Goal: Share content: Share content

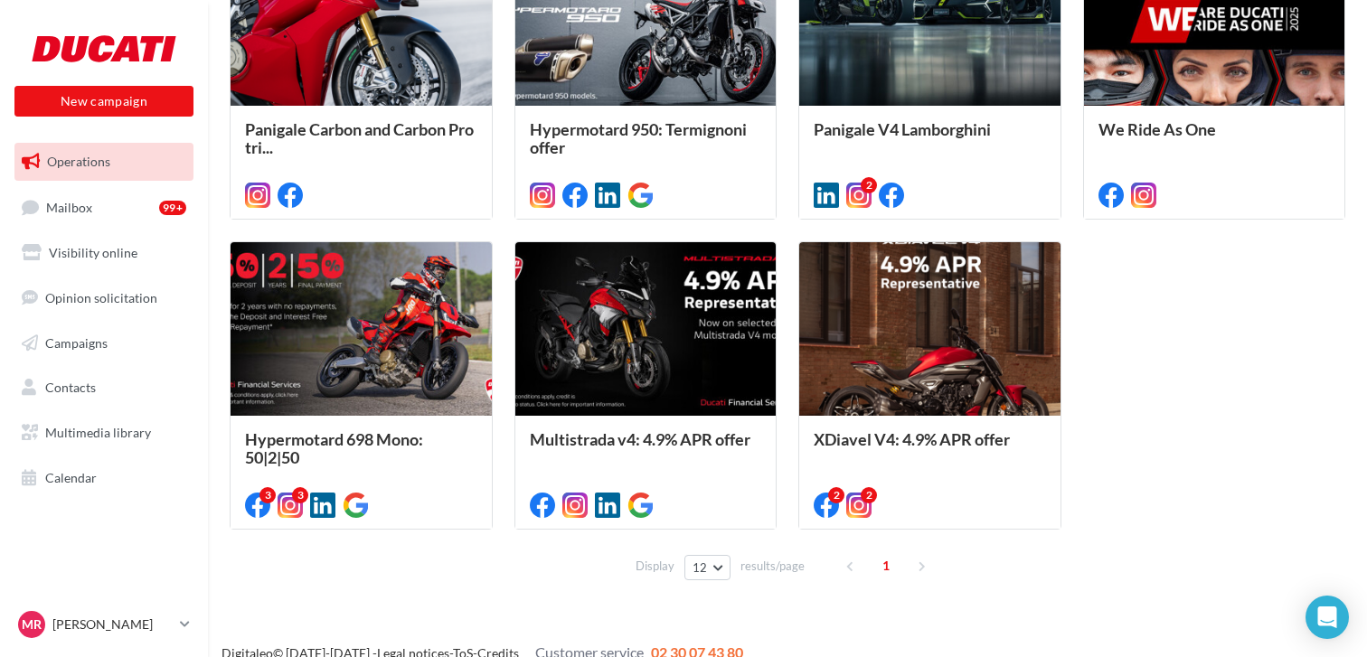
scroll to position [924, 0]
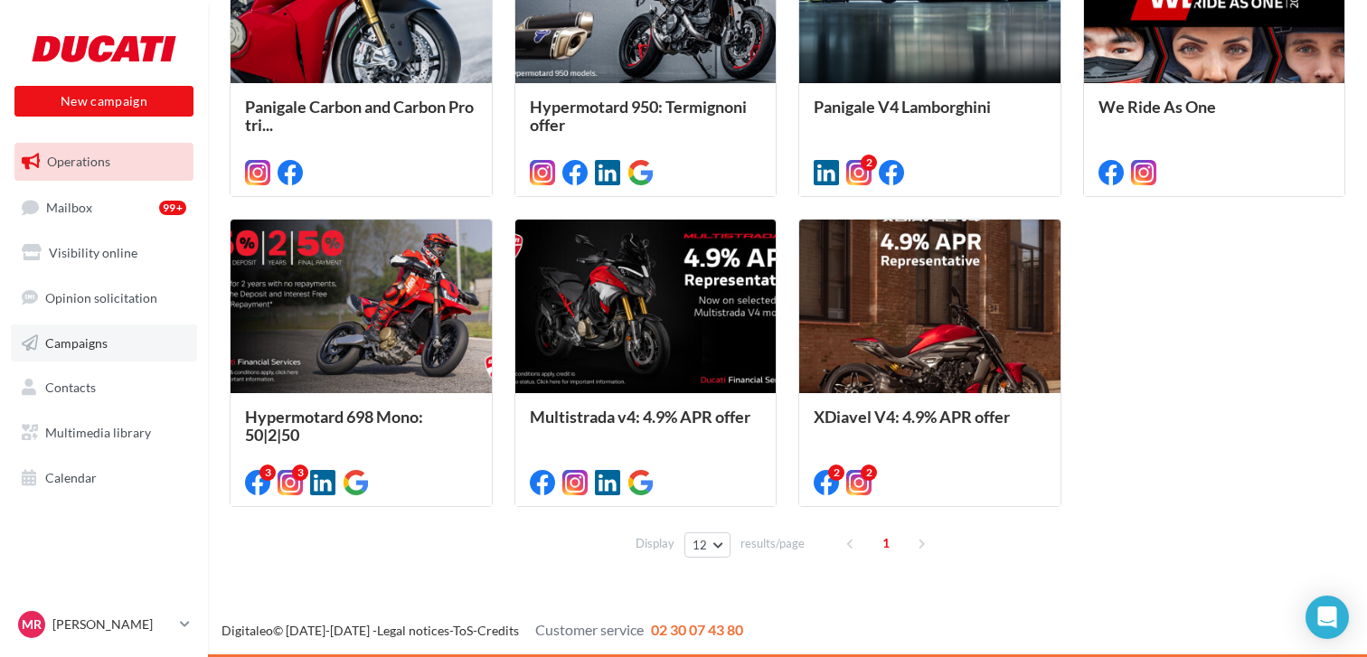
click at [116, 332] on link "Campaigns" at bounding box center [104, 344] width 186 height 38
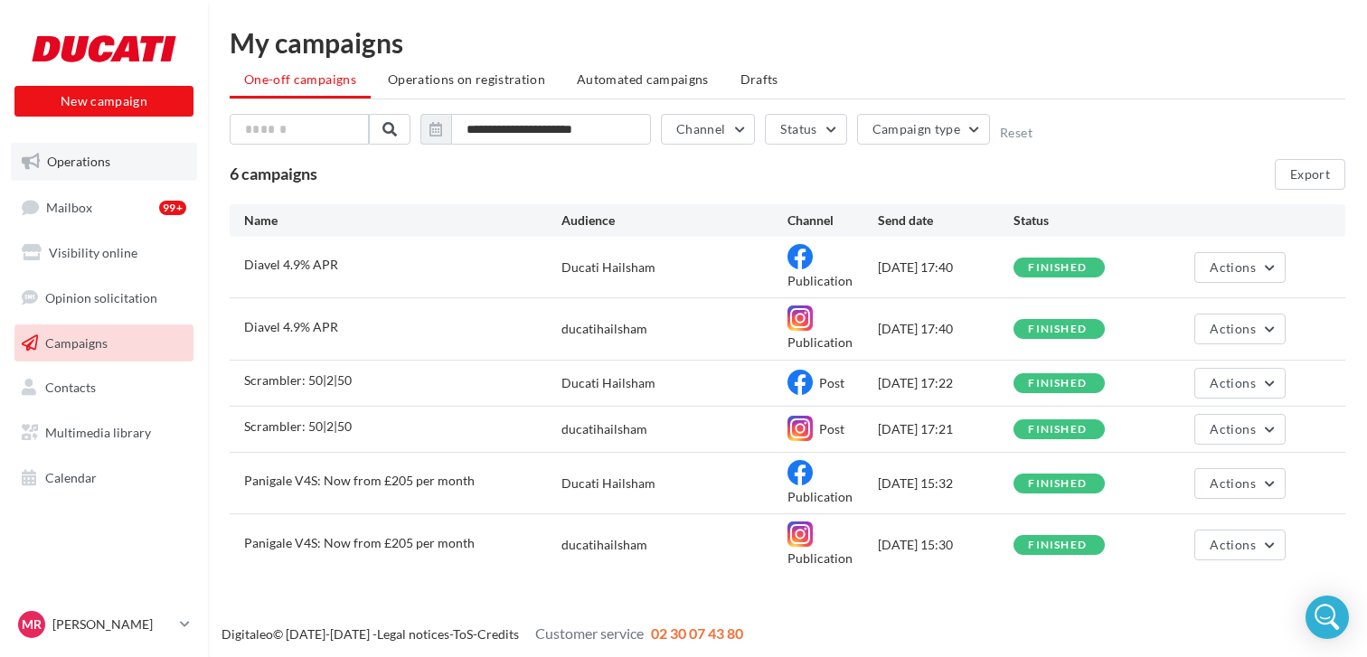
click at [116, 170] on link "Operations" at bounding box center [104, 162] width 186 height 38
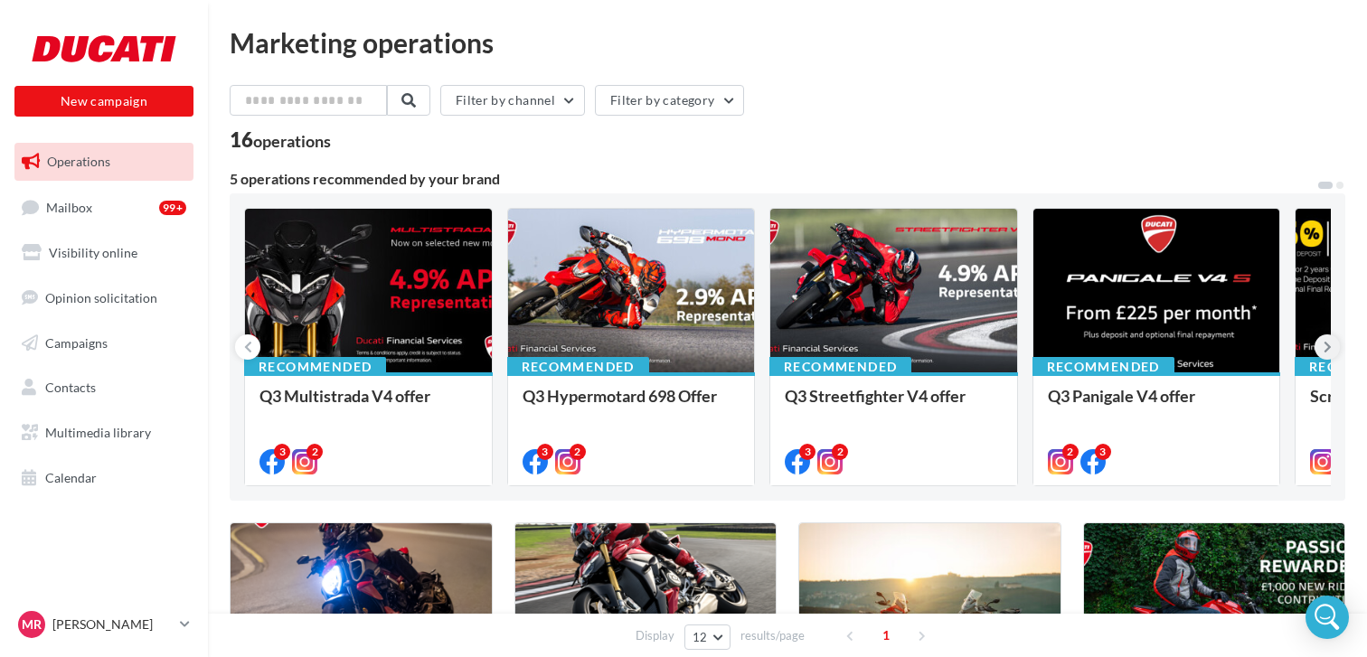
click at [1326, 351] on icon at bounding box center [1328, 347] width 8 height 18
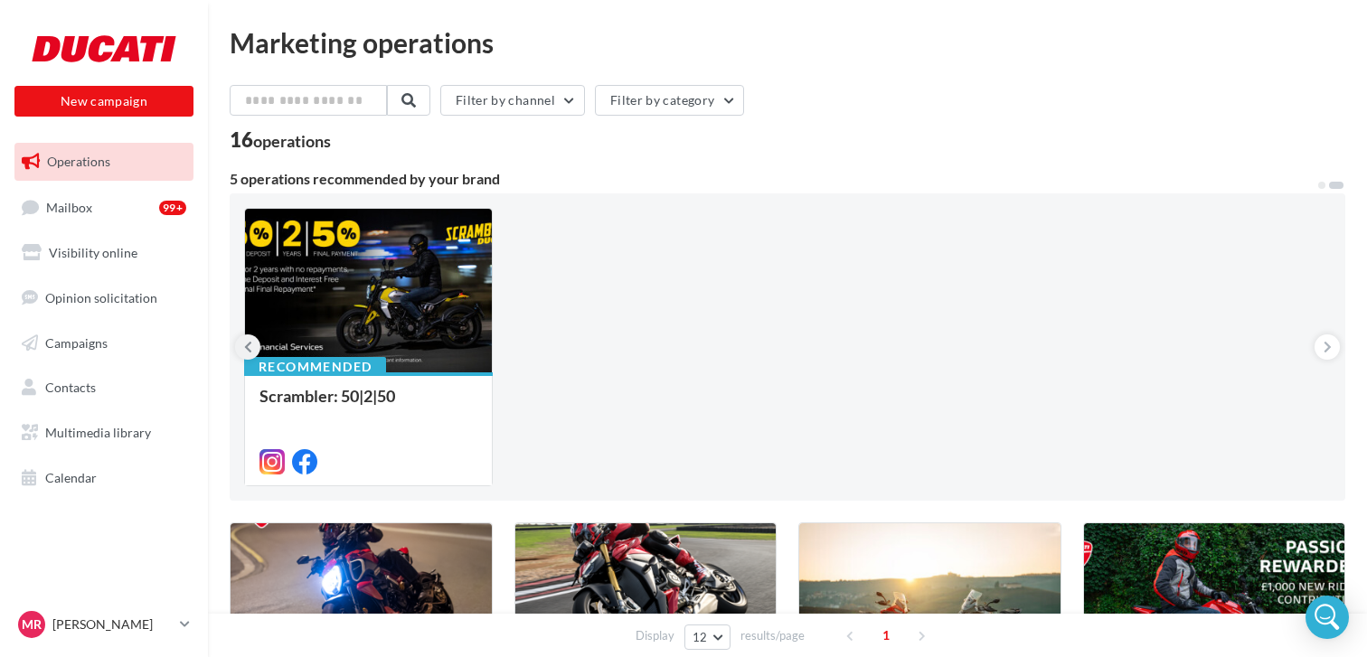
click at [244, 346] on icon at bounding box center [248, 347] width 8 height 18
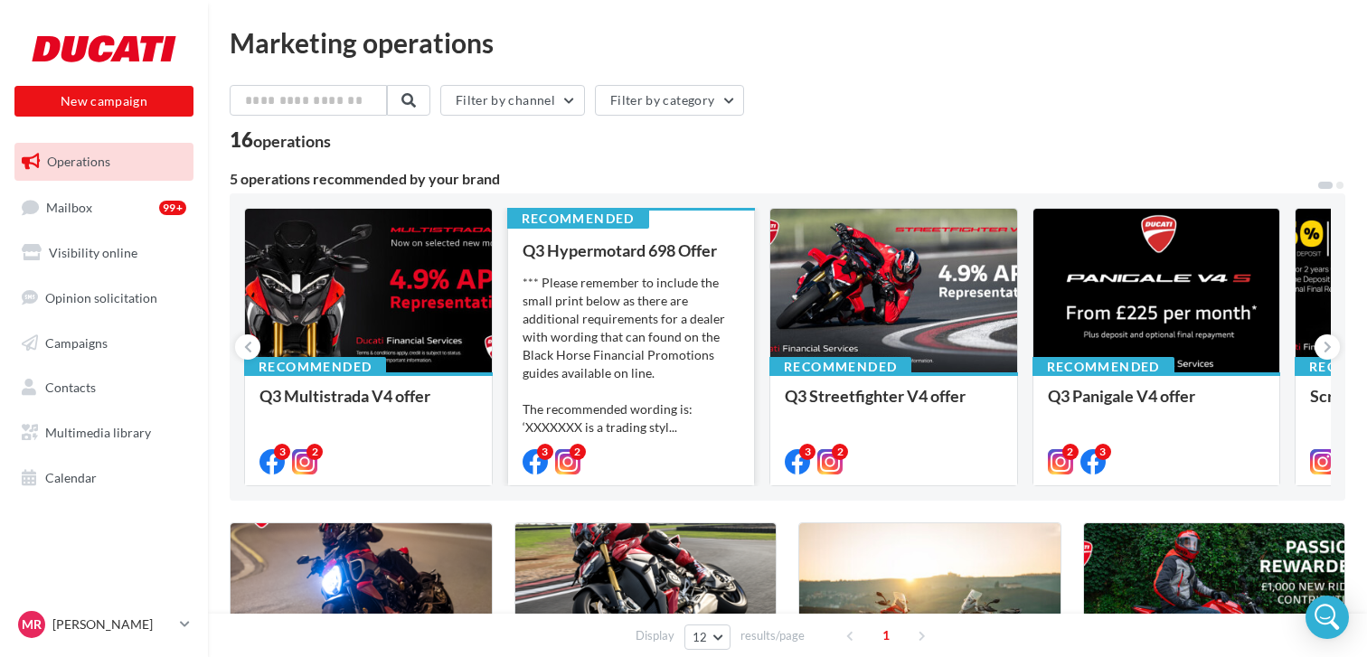
click at [676, 259] on span "Q3 Hypermotard 698 Offer" at bounding box center [620, 250] width 194 height 20
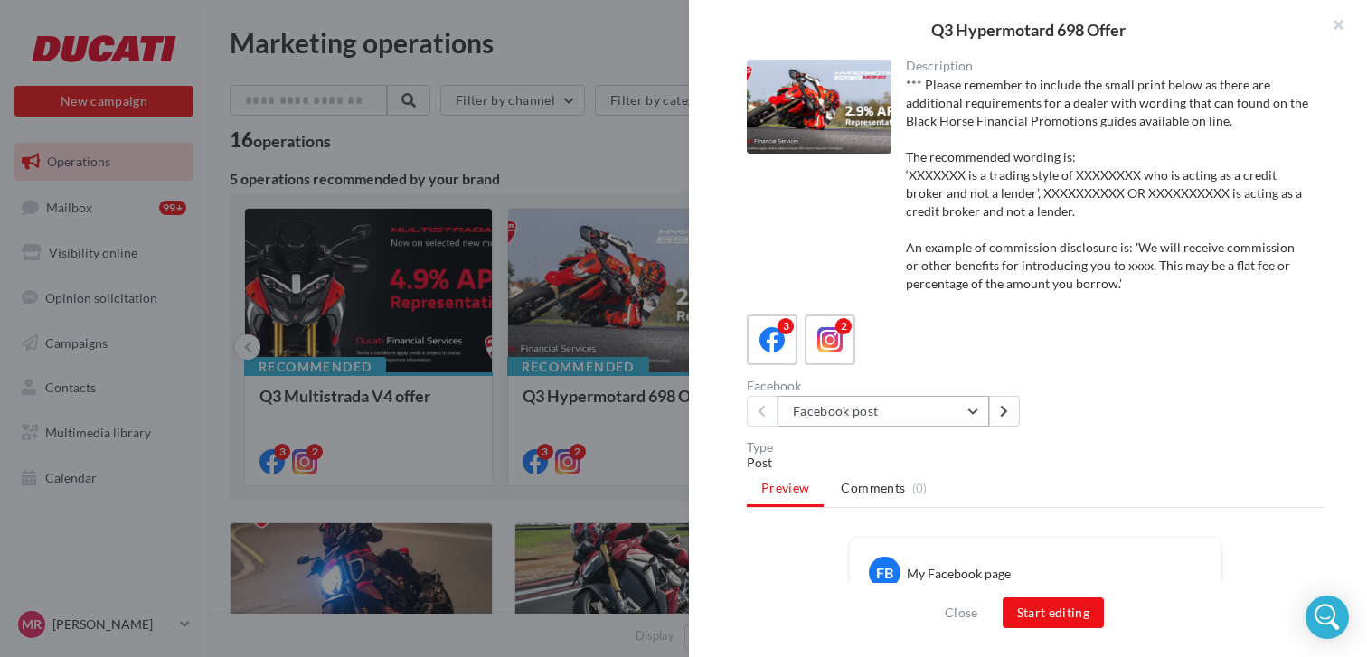
click at [974, 413] on button "Facebook post" at bounding box center [884, 411] width 212 height 31
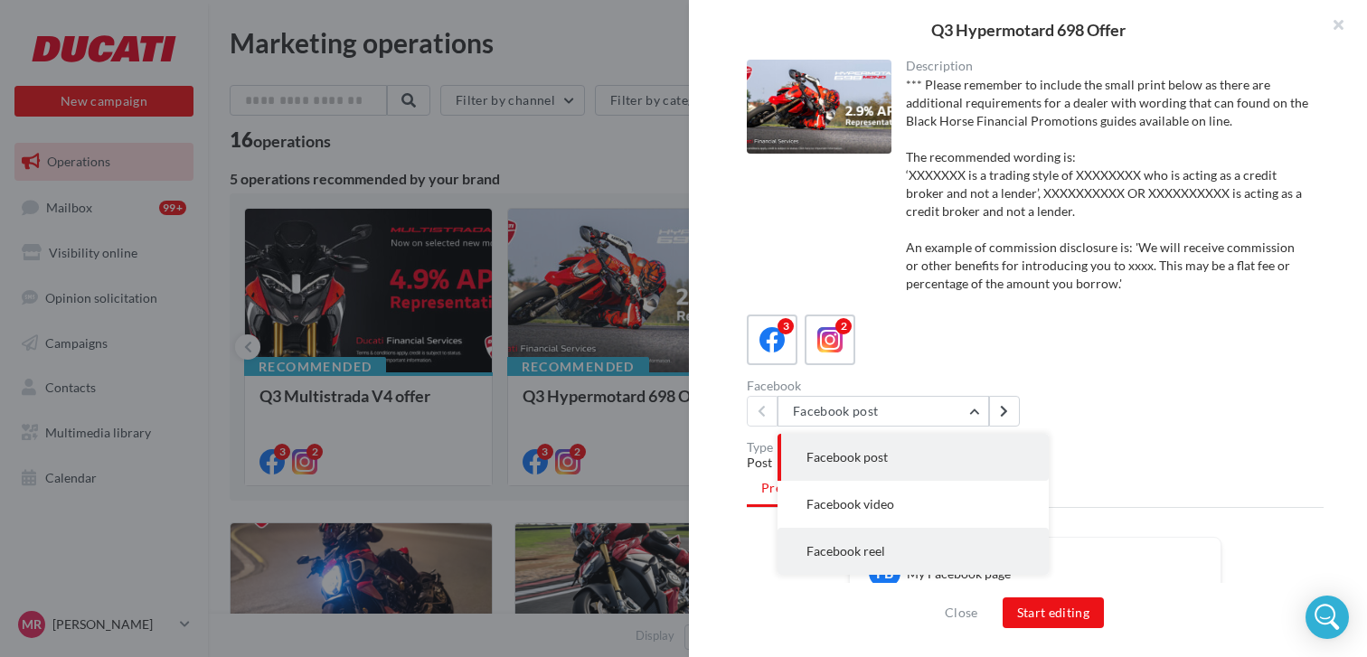
click at [912, 550] on button "Facebook reel" at bounding box center [913, 551] width 271 height 47
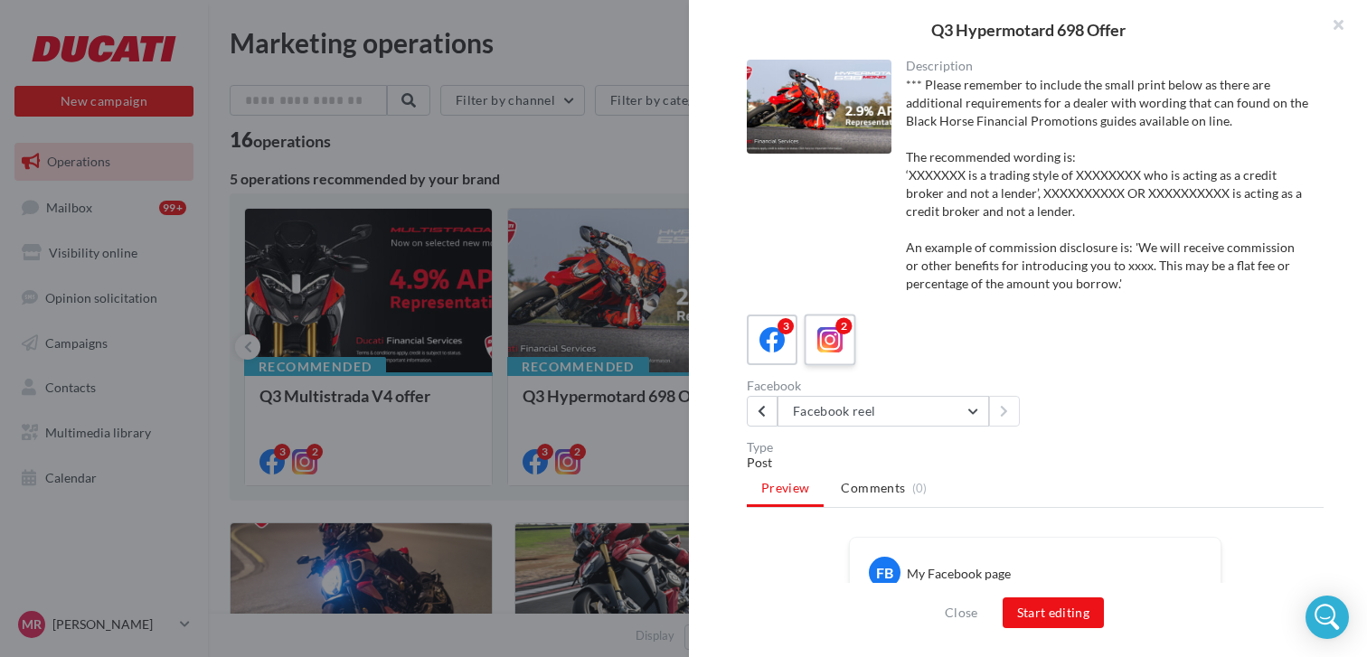
click at [832, 343] on icon at bounding box center [830, 340] width 26 height 26
click at [788, 343] on label "3" at bounding box center [772, 340] width 52 height 52
click at [974, 417] on button "Facebook post" at bounding box center [884, 411] width 212 height 31
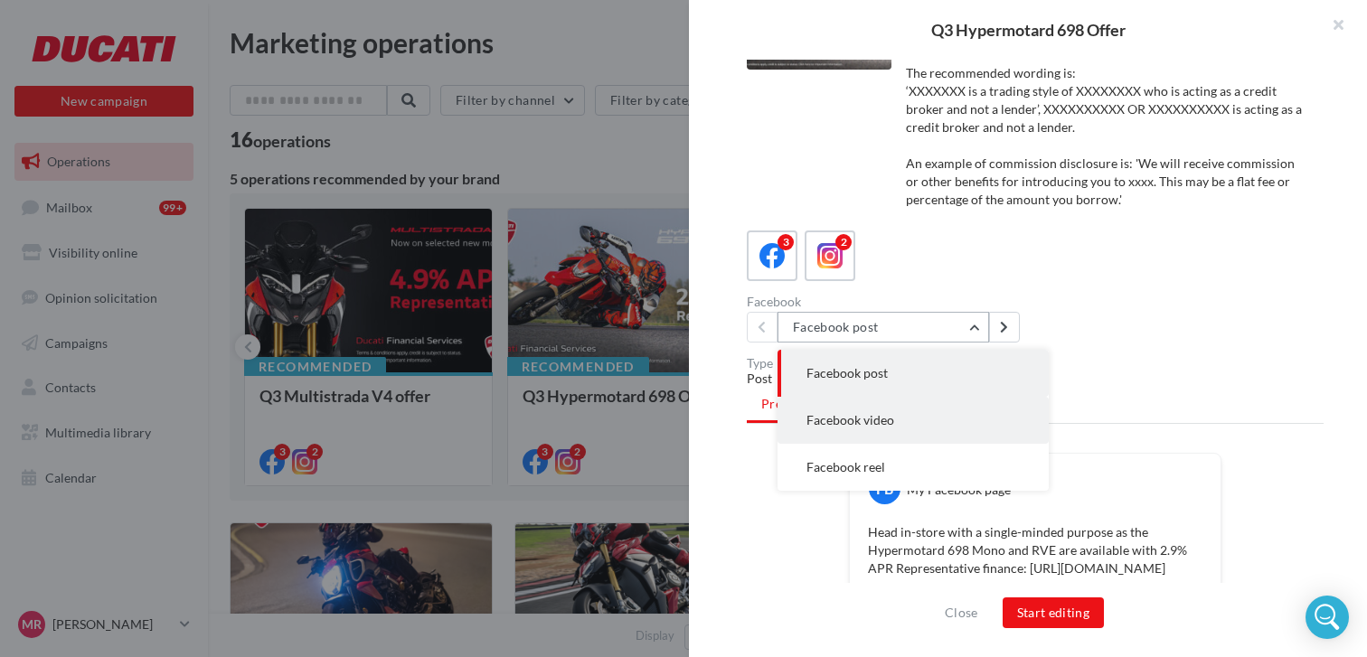
scroll to position [98, 0]
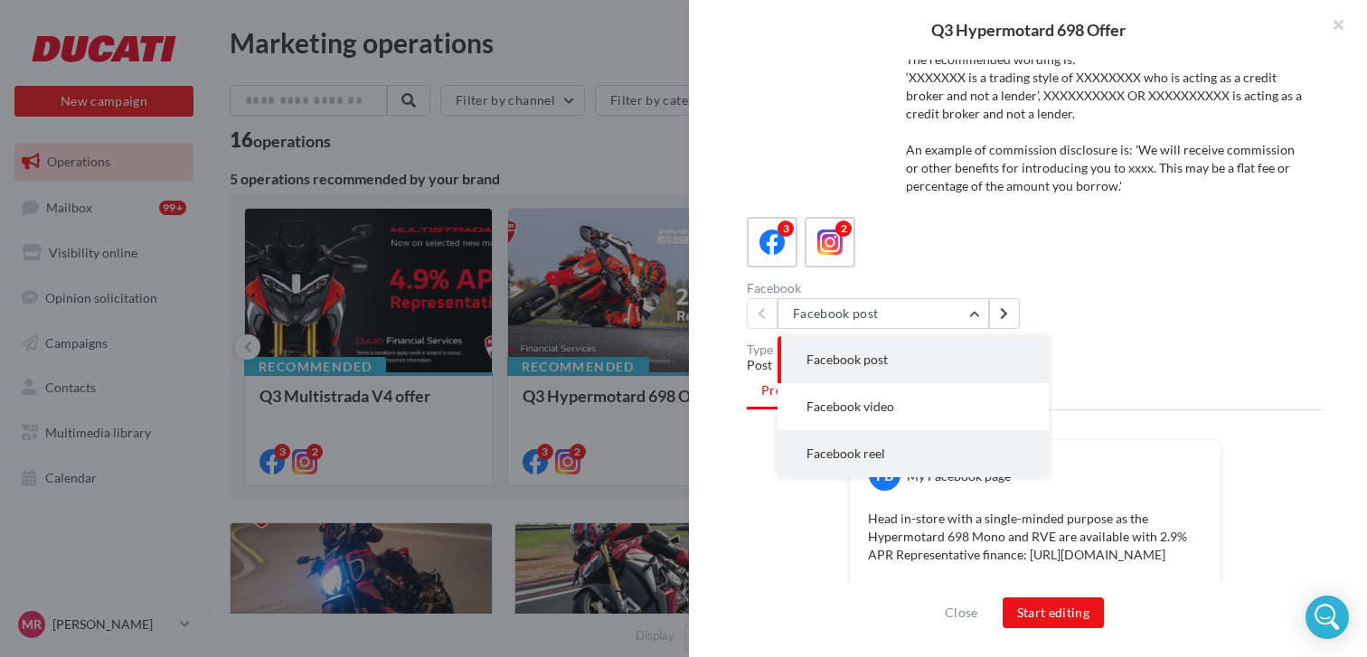
click at [878, 456] on span "Facebook reel" at bounding box center [845, 453] width 79 height 15
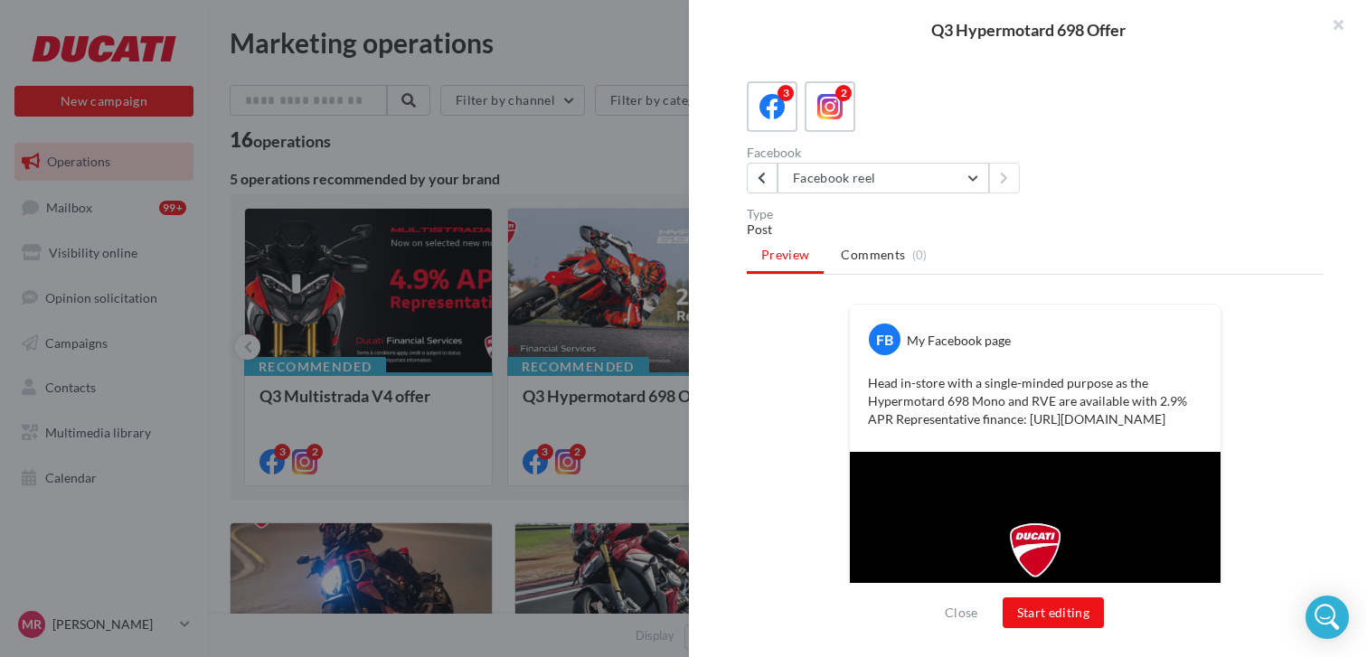
scroll to position [246, 0]
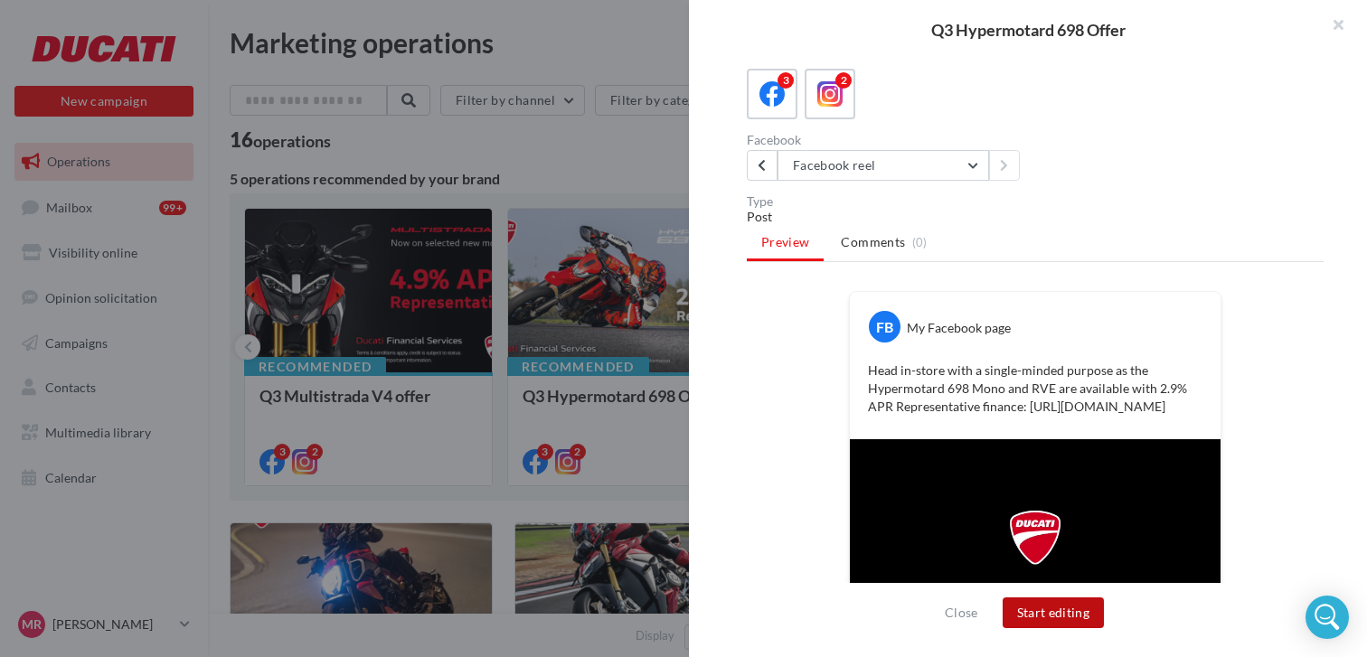
click at [1054, 620] on button "Start editing" at bounding box center [1054, 613] width 102 height 31
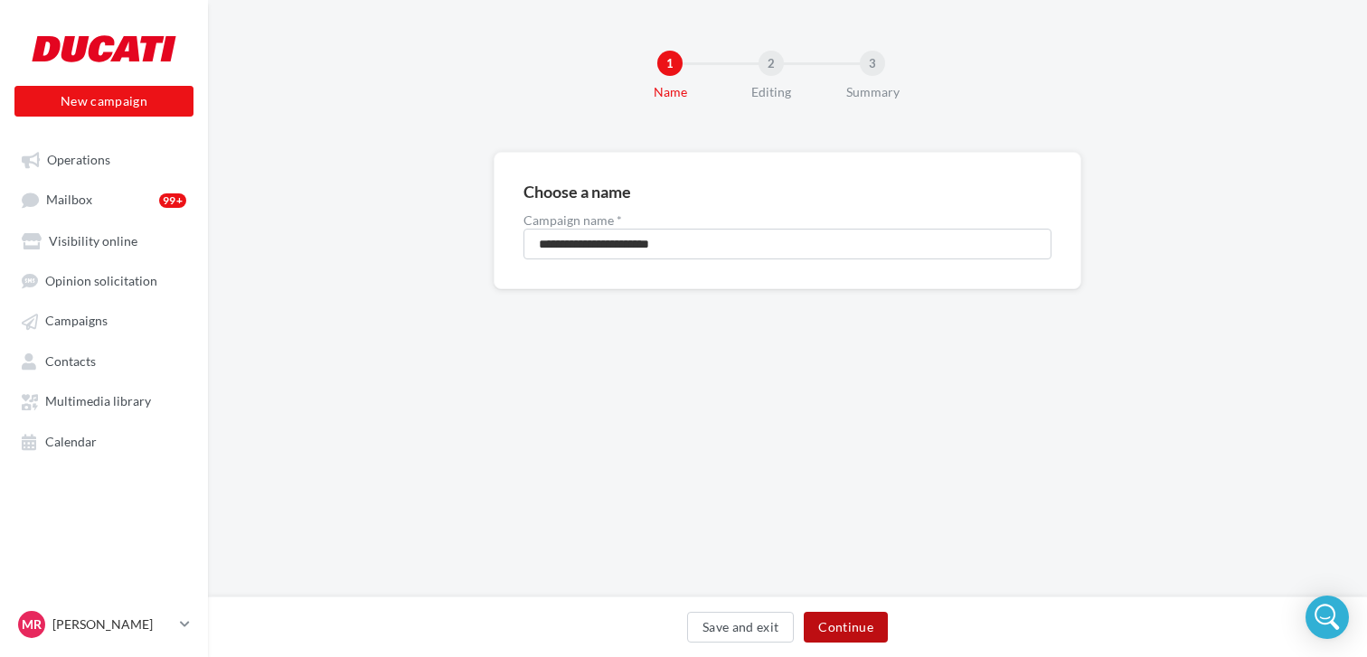
click at [841, 621] on button "Continue" at bounding box center [846, 627] width 84 height 31
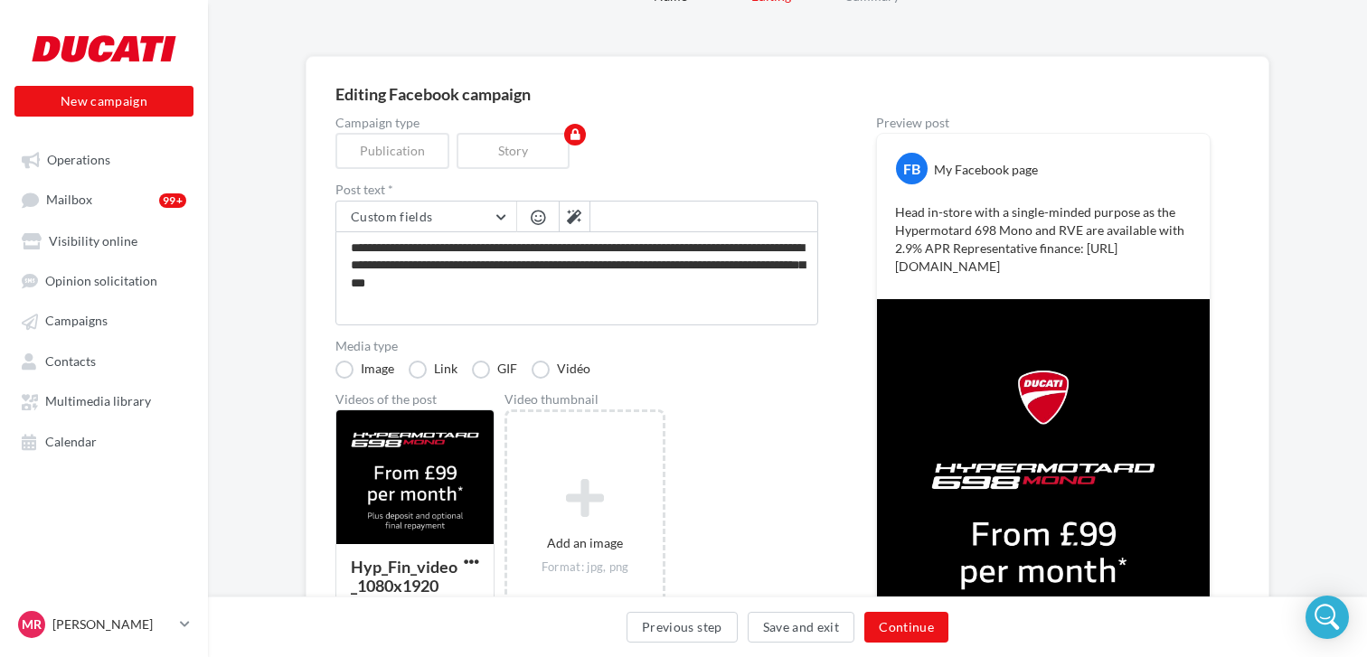
scroll to position [95, 0]
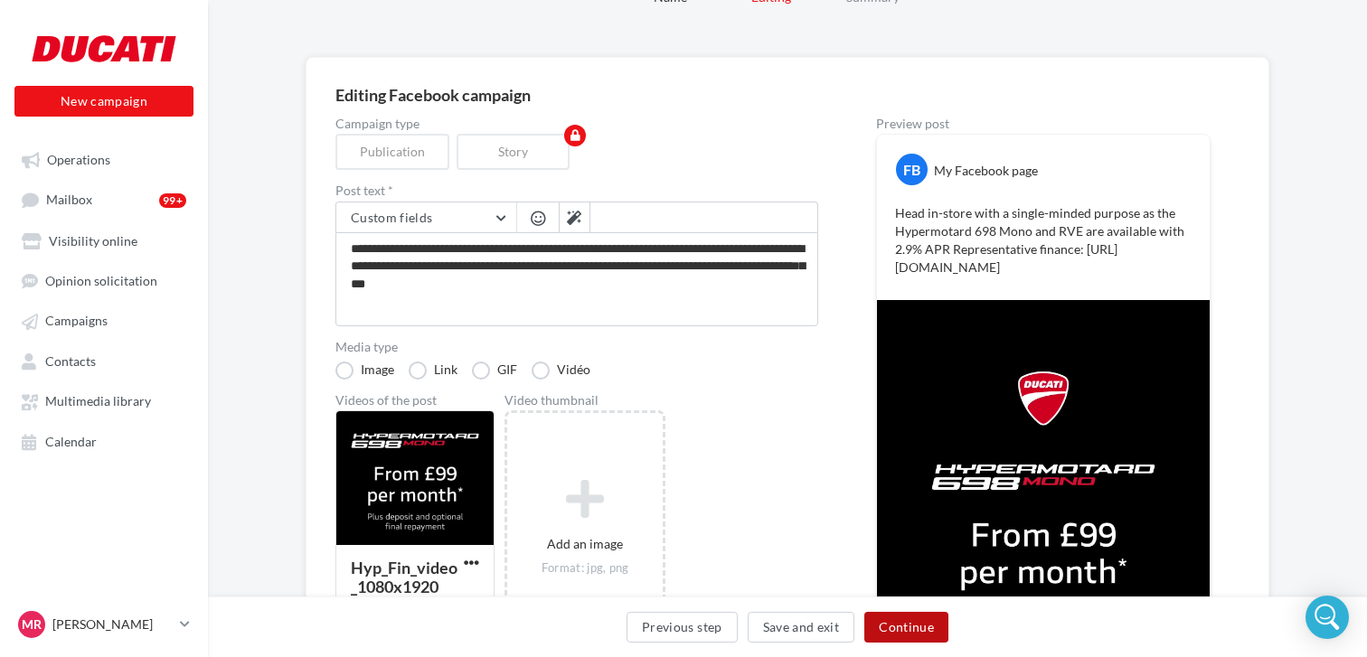
click at [910, 631] on button "Continue" at bounding box center [906, 627] width 84 height 31
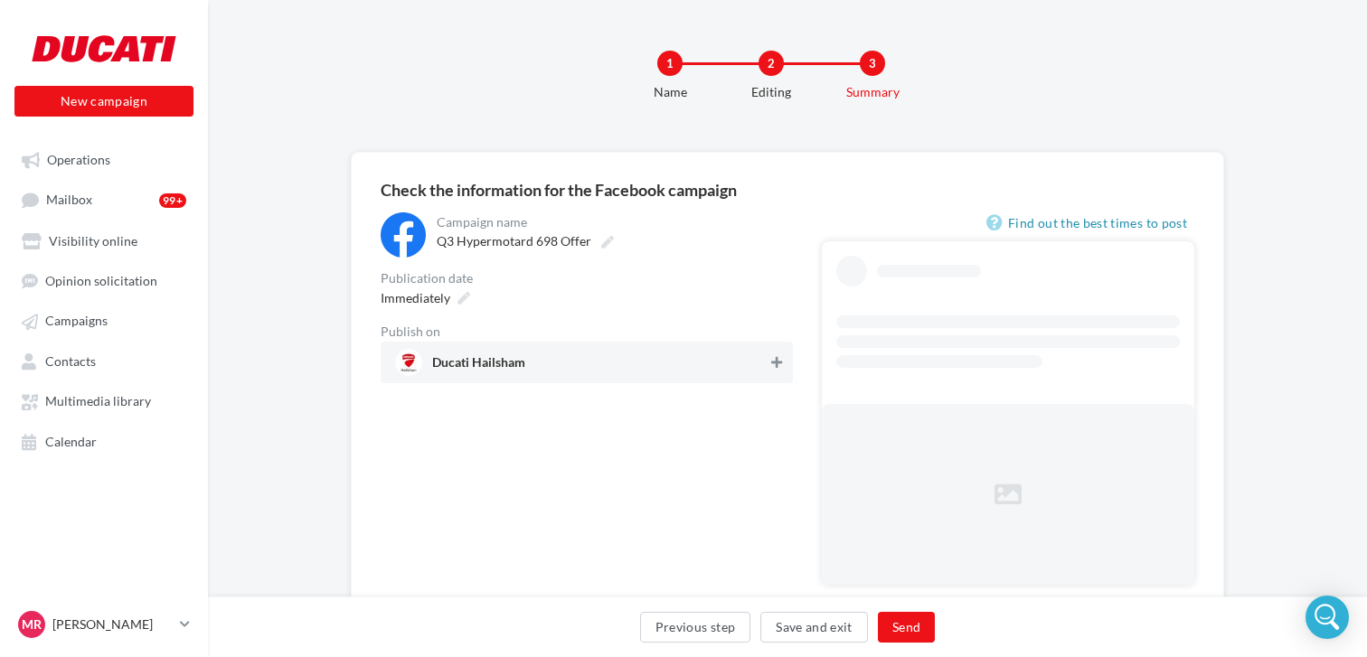
click at [776, 363] on icon at bounding box center [776, 362] width 11 height 13
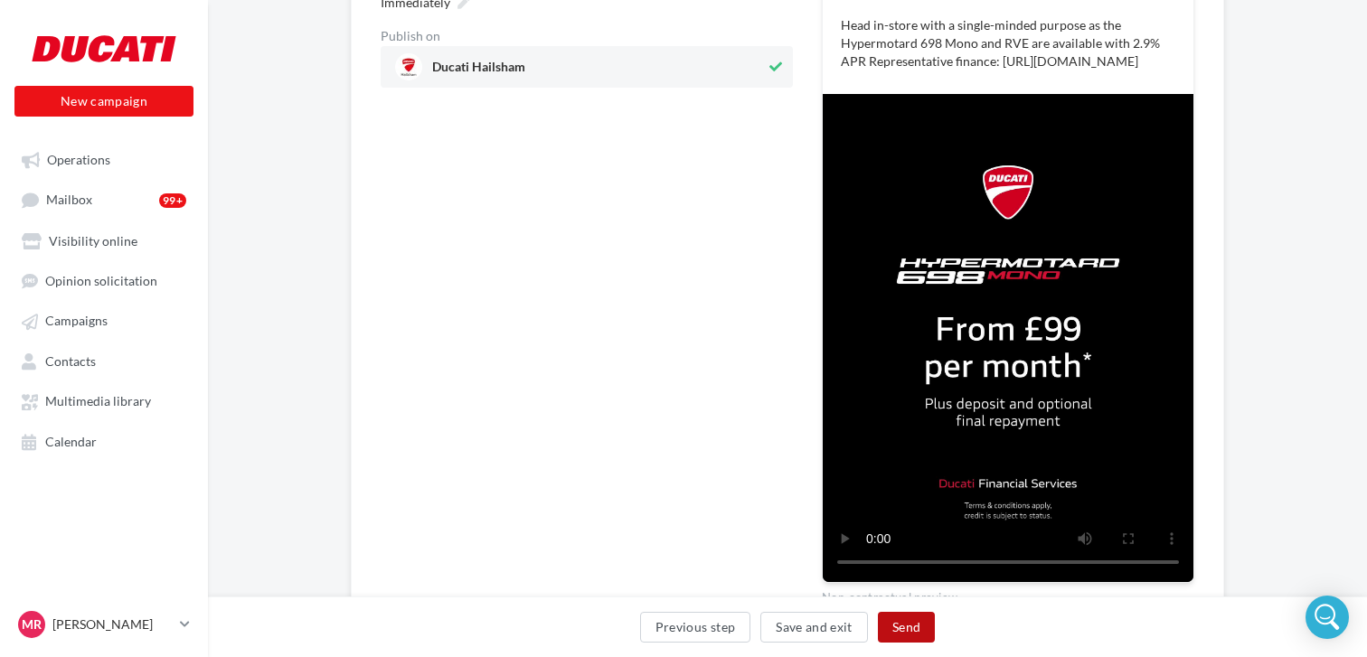
scroll to position [299, 0]
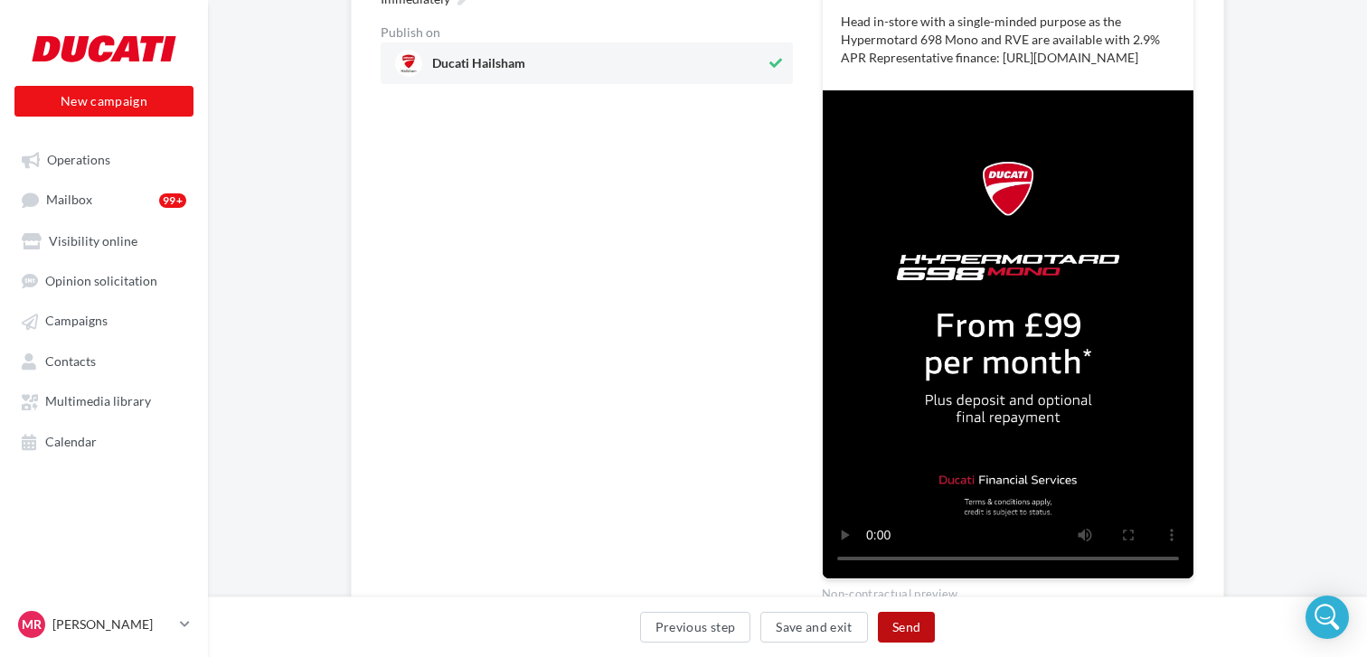
click at [921, 635] on button "Send" at bounding box center [906, 627] width 57 height 31
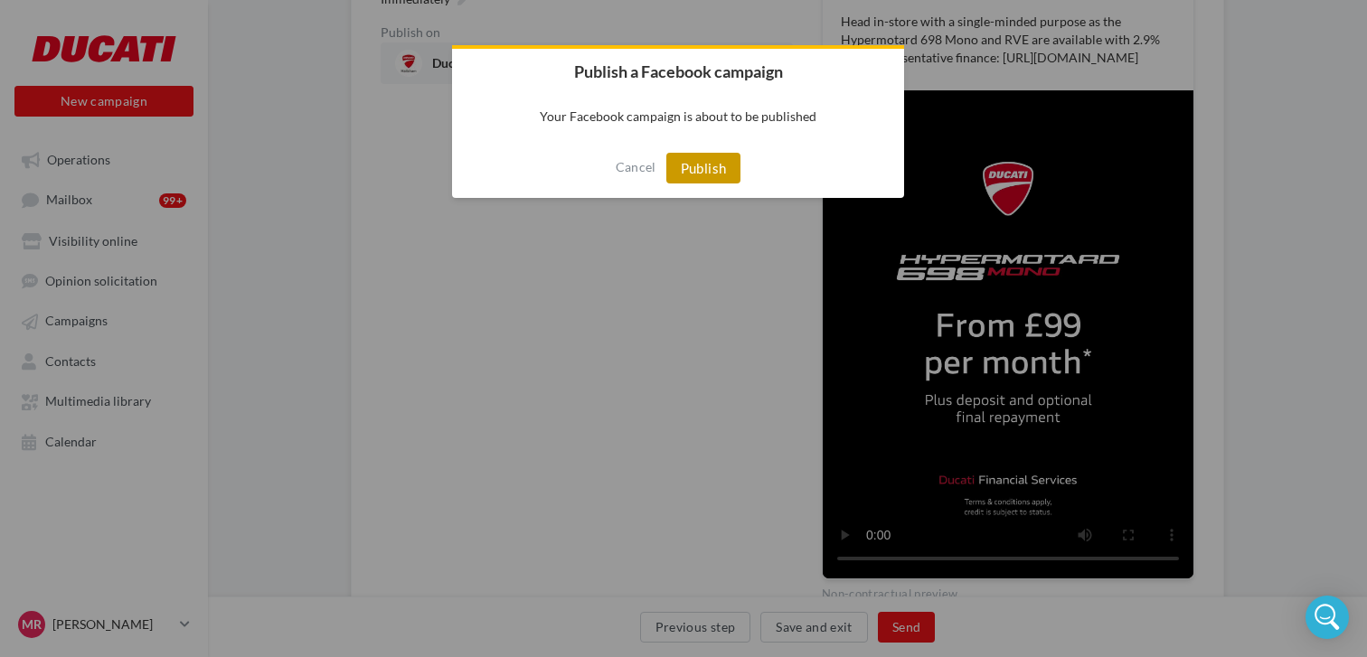
click at [695, 174] on button "Publish" at bounding box center [703, 168] width 75 height 31
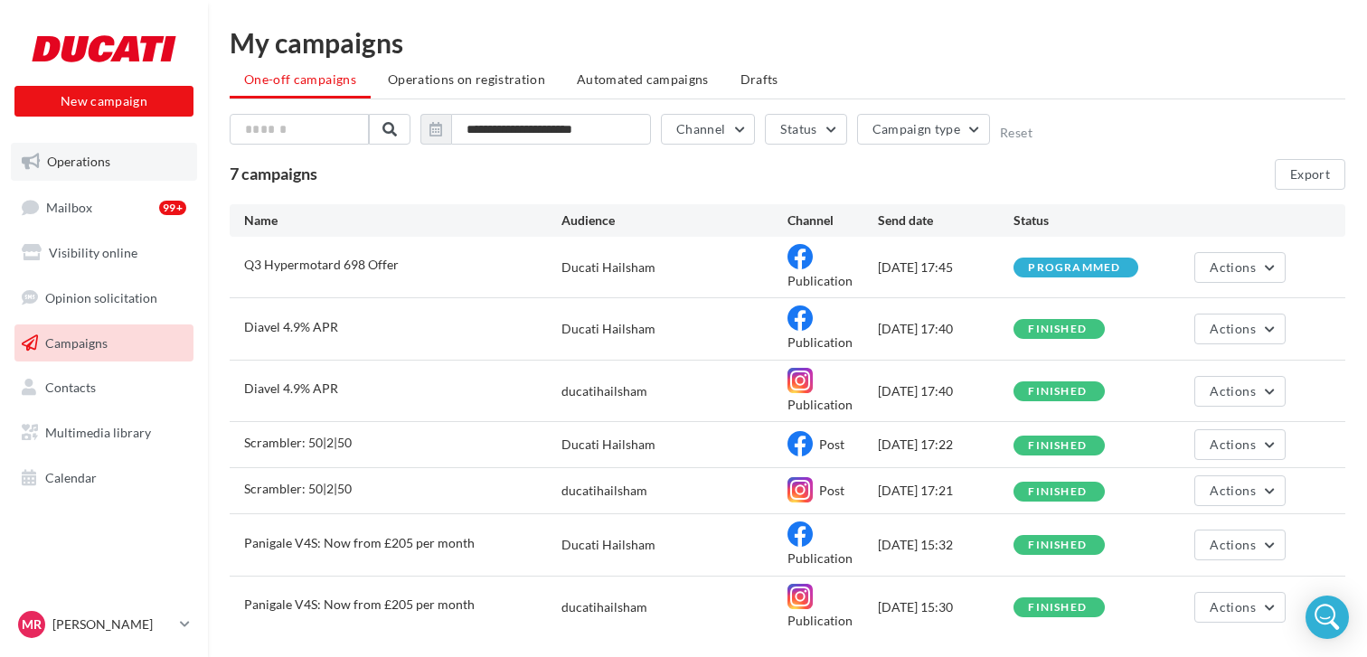
click at [107, 171] on link "Operations" at bounding box center [104, 162] width 186 height 38
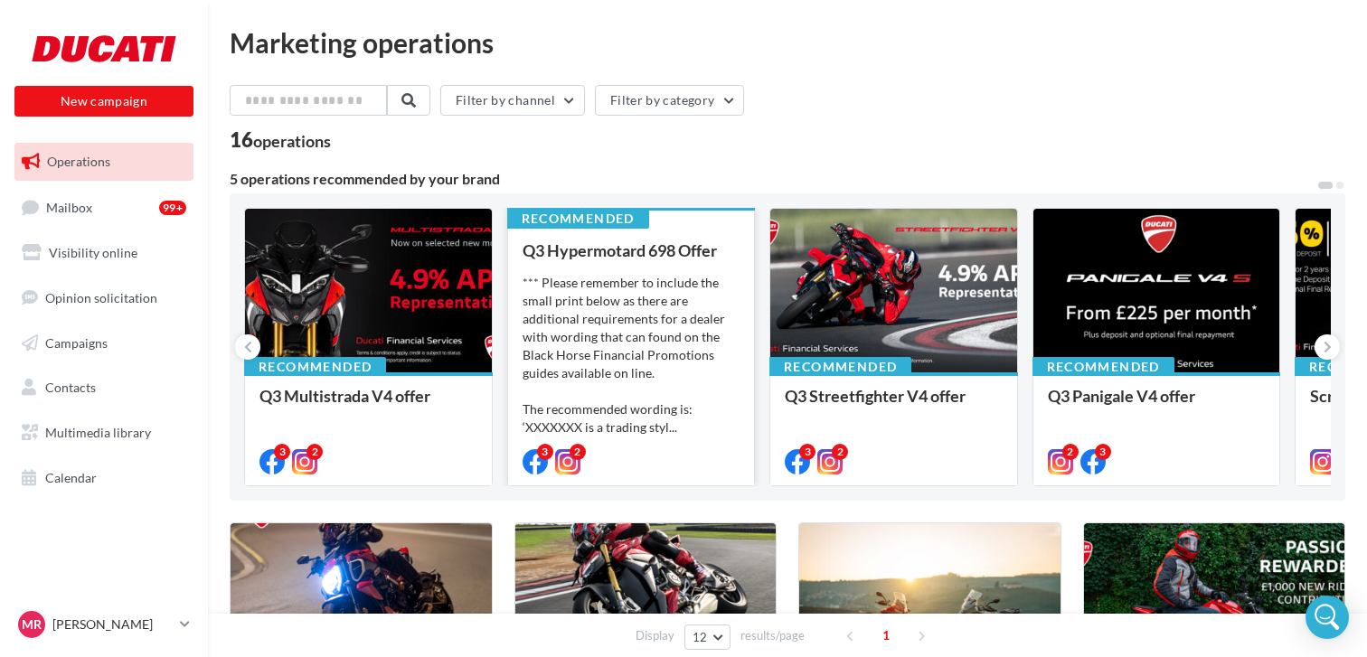
click at [693, 289] on div "*** Please remember to include the small print below as there are additional re…" at bounding box center [632, 355] width 218 height 163
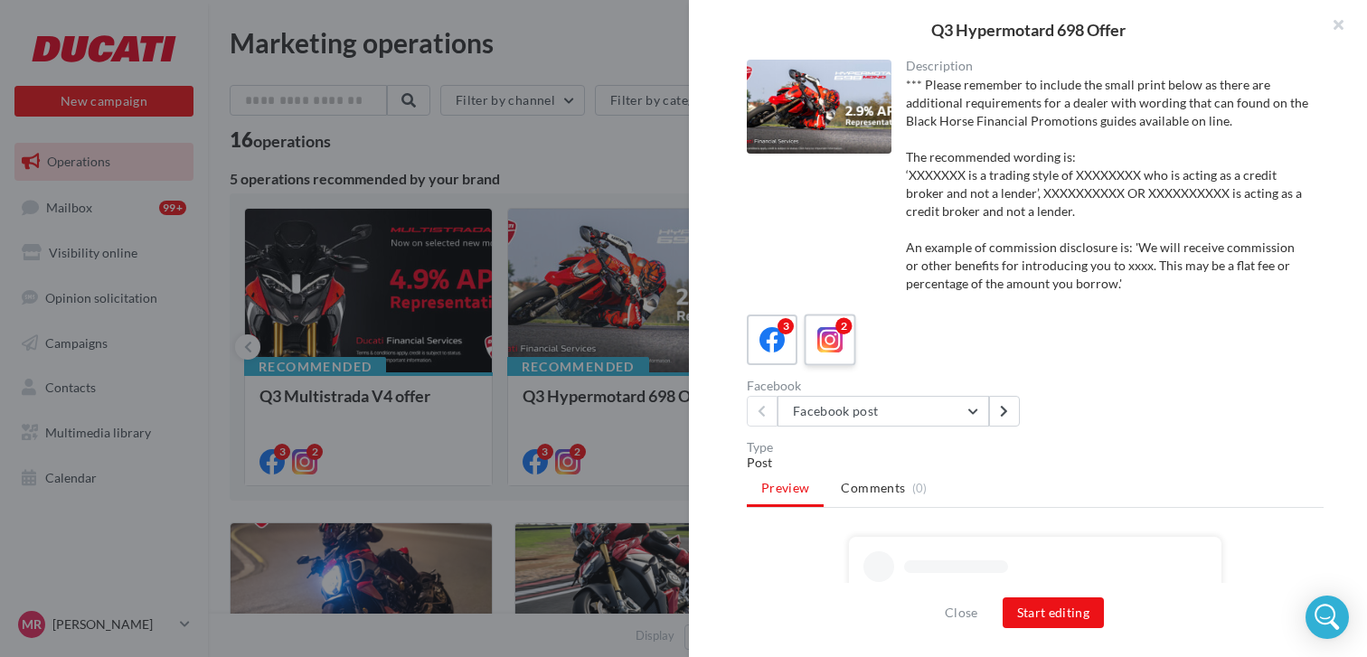
click at [827, 334] on icon at bounding box center [830, 340] width 26 height 26
click at [1000, 415] on icon at bounding box center [1004, 411] width 8 height 13
click at [768, 414] on button at bounding box center [762, 411] width 31 height 31
click at [1006, 412] on icon at bounding box center [1004, 411] width 8 height 13
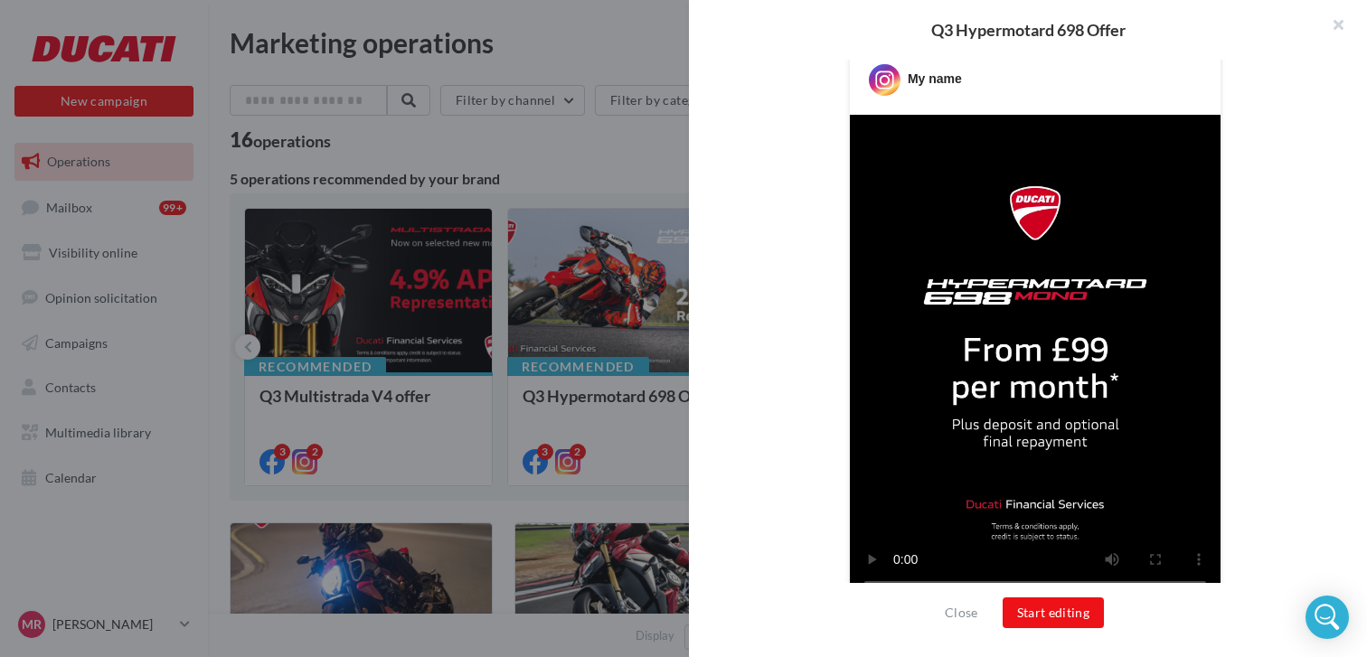
scroll to position [523, 0]
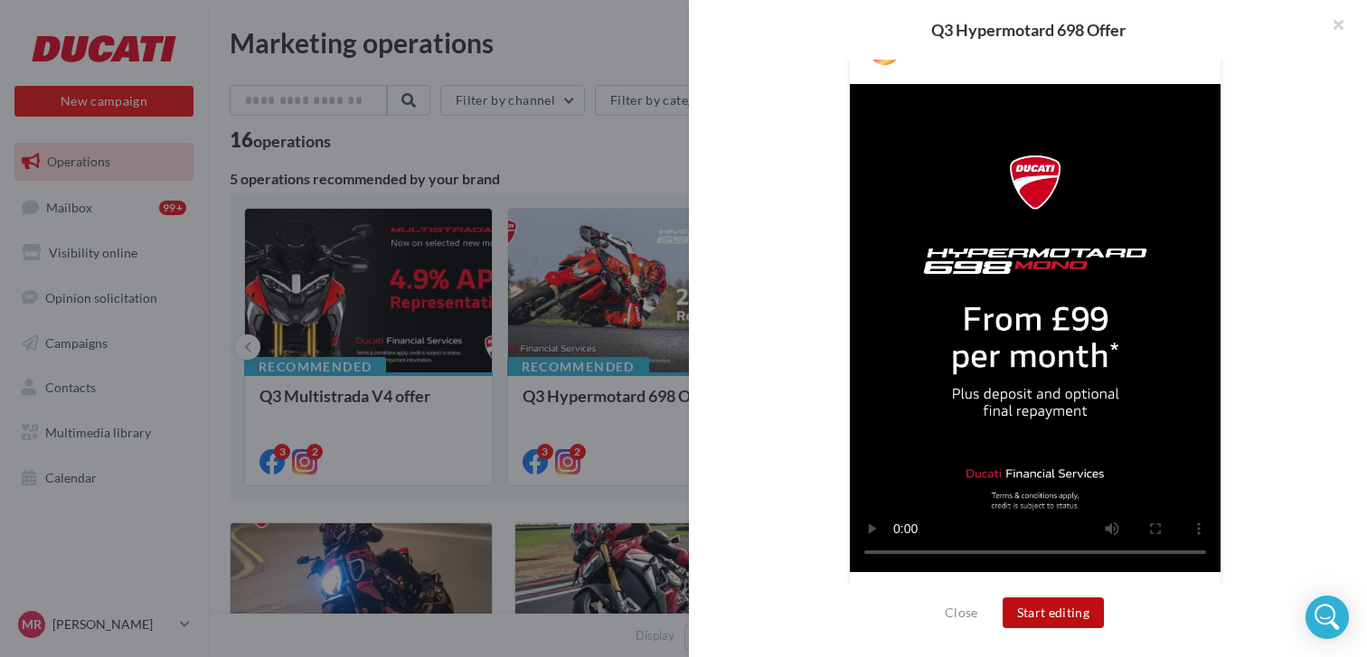
click at [1055, 608] on button "Start editing" at bounding box center [1054, 613] width 102 height 31
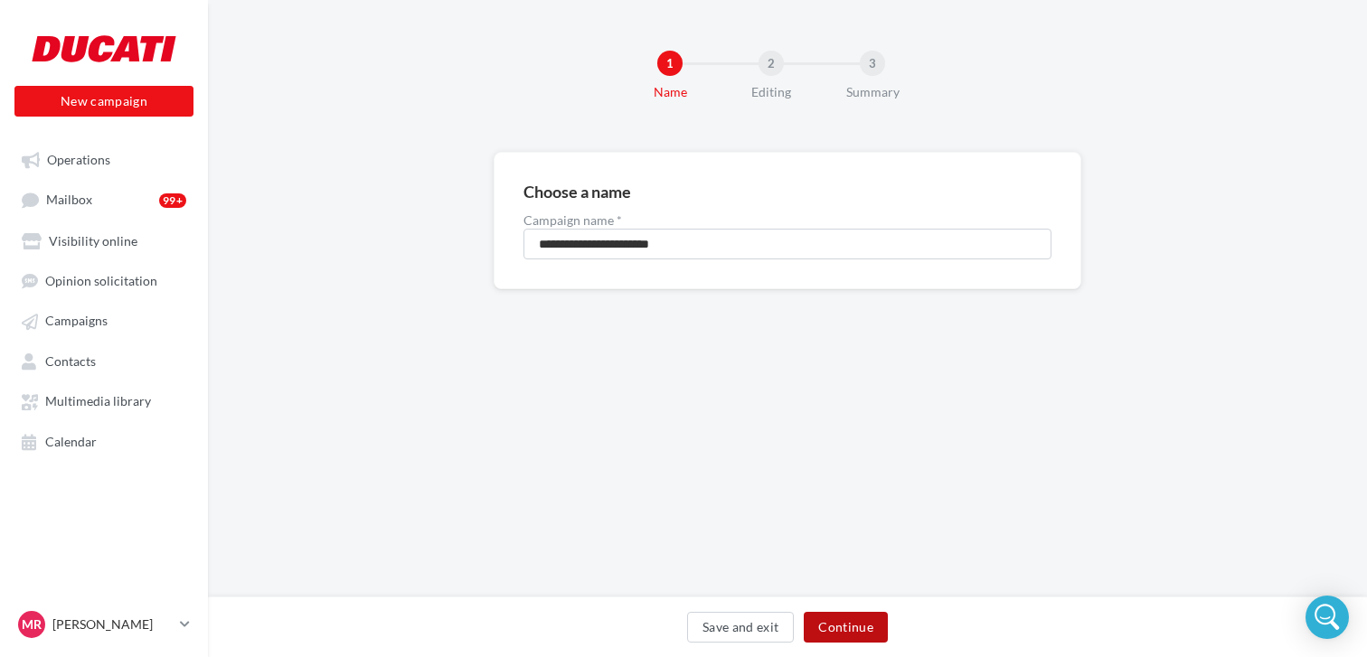
click at [867, 624] on button "Continue" at bounding box center [846, 627] width 84 height 31
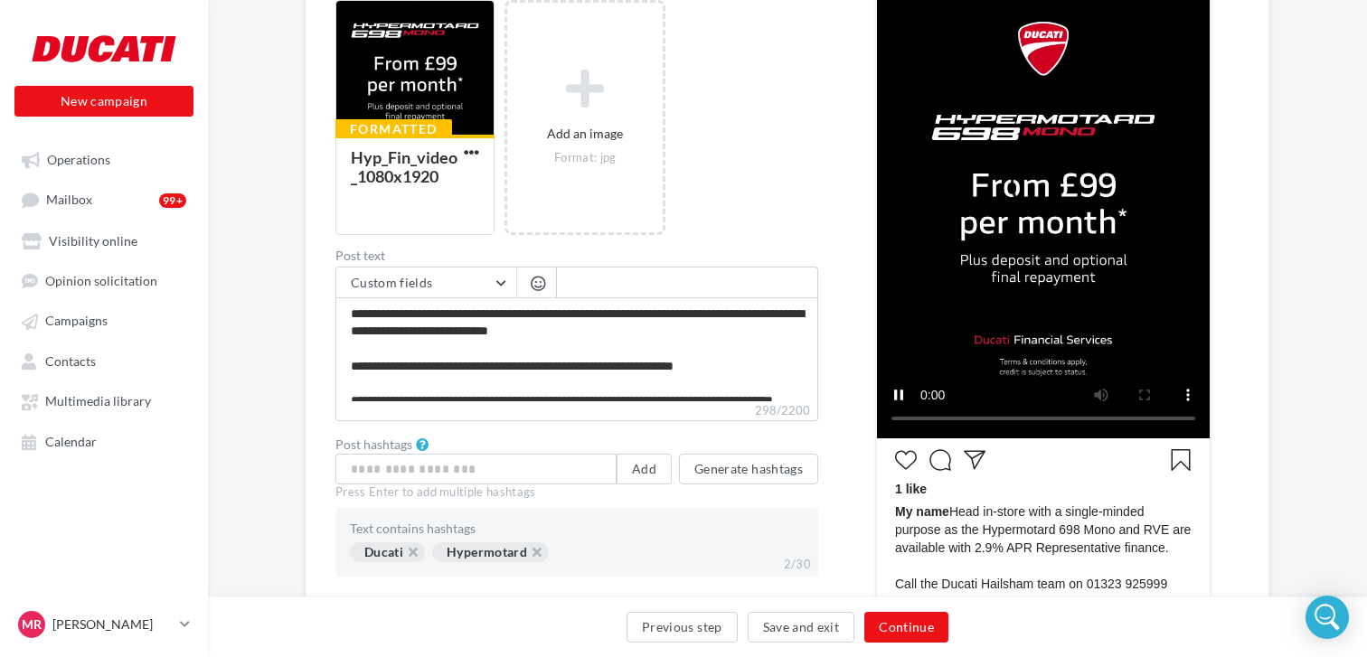
scroll to position [33, 0]
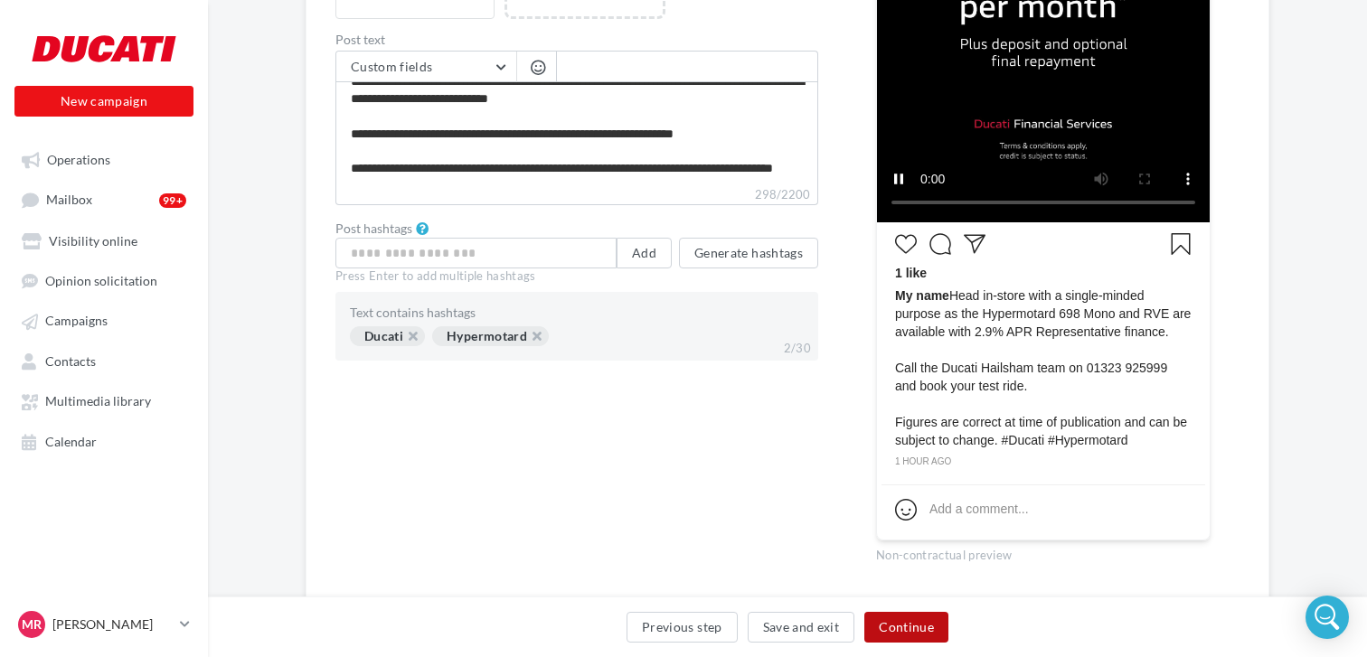
click at [914, 633] on button "Continue" at bounding box center [906, 627] width 84 height 31
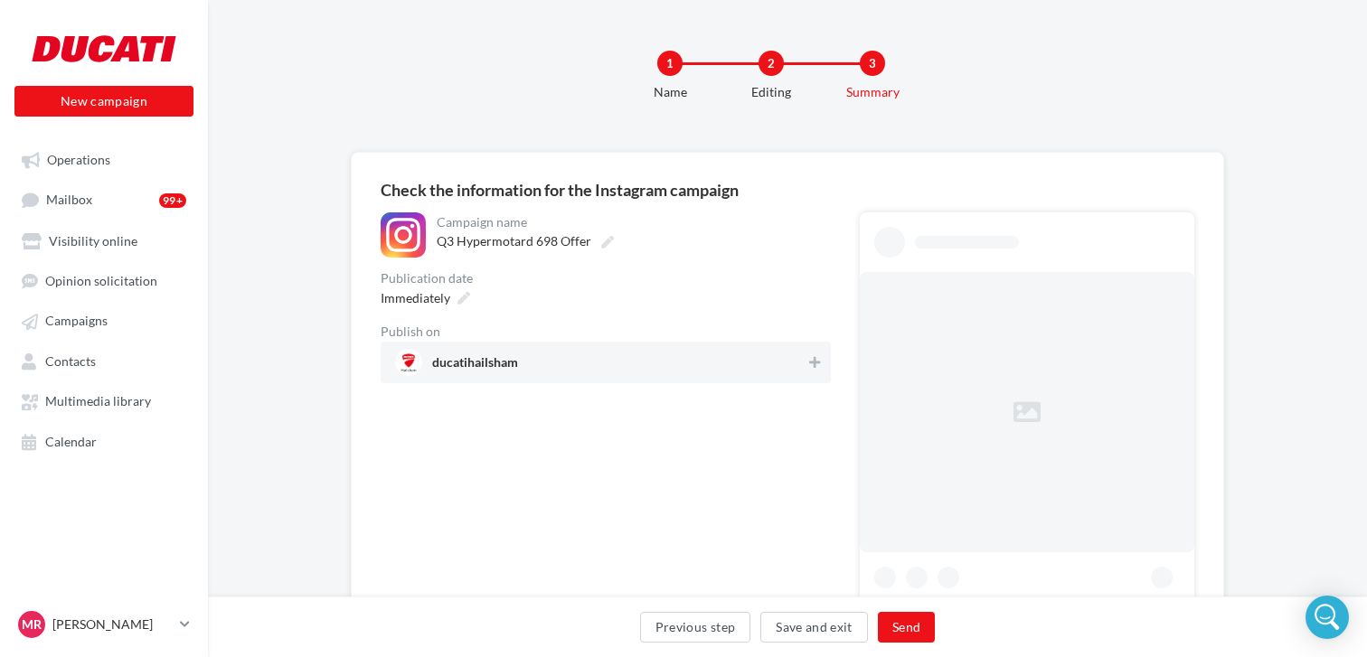
click at [823, 131] on div "1 Name 2 Editing 3 Summary" at bounding box center [816, 83] width 1159 height 108
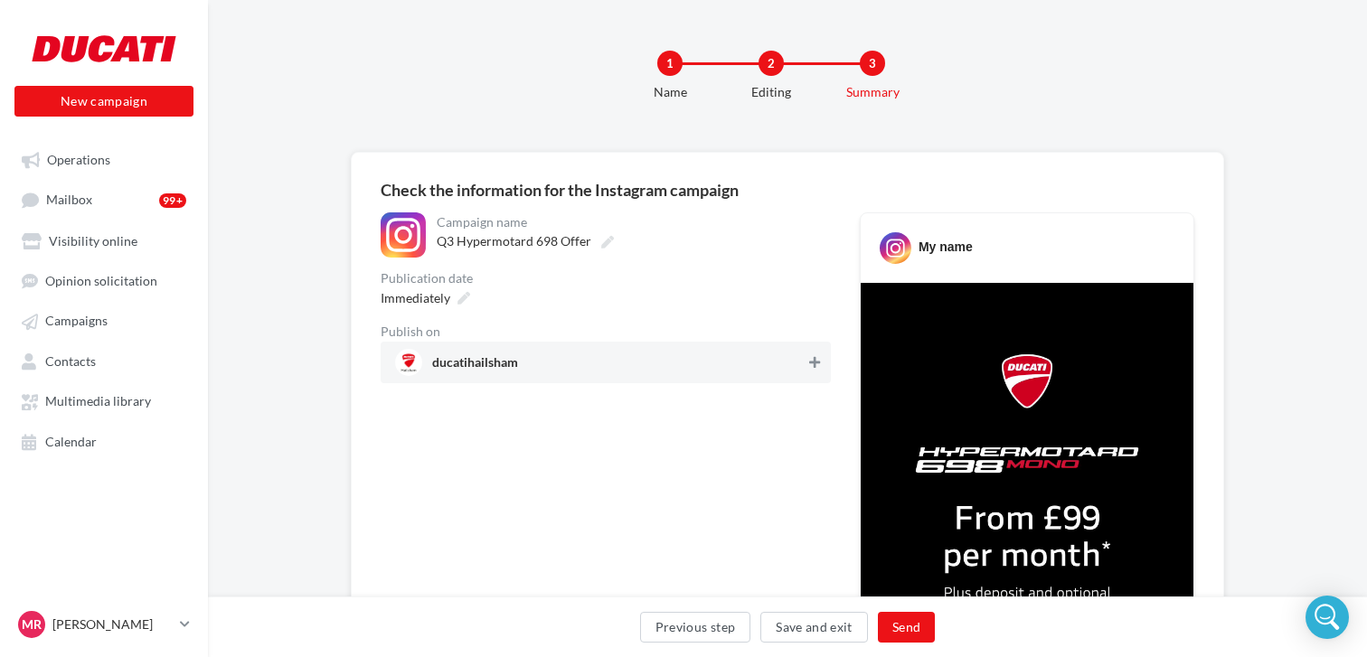
click at [820, 369] on button at bounding box center [815, 363] width 18 height 22
click at [906, 633] on button "Send" at bounding box center [906, 627] width 57 height 31
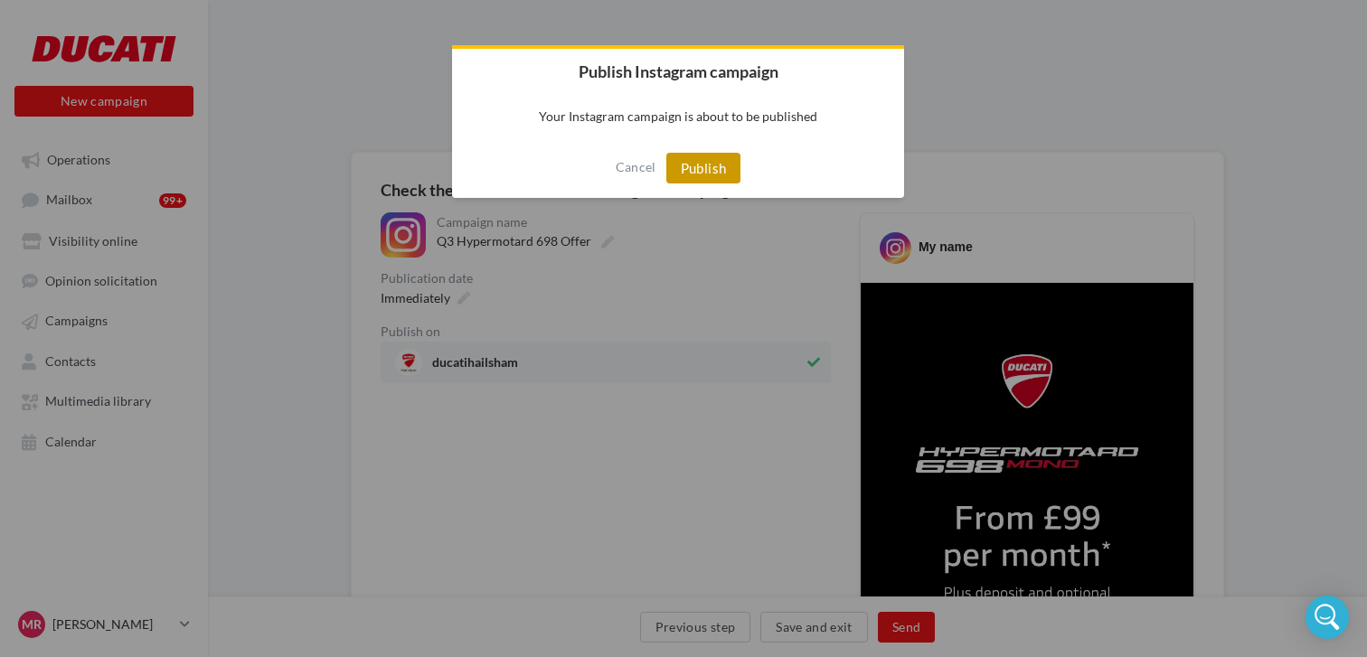
click at [695, 170] on button "Publish" at bounding box center [703, 168] width 75 height 31
